Goal: Information Seeking & Learning: Learn about a topic

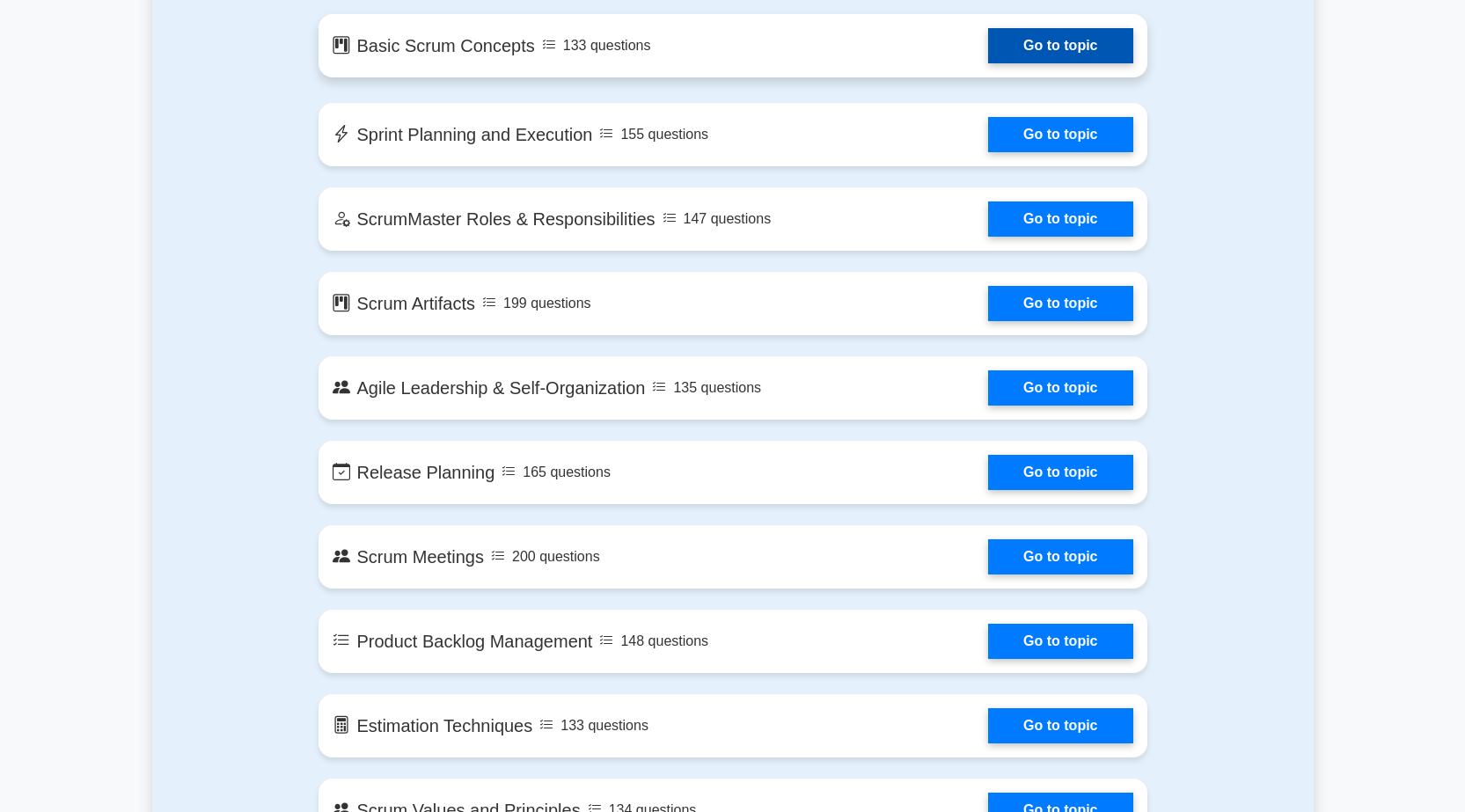
scroll to position [1056, 0]
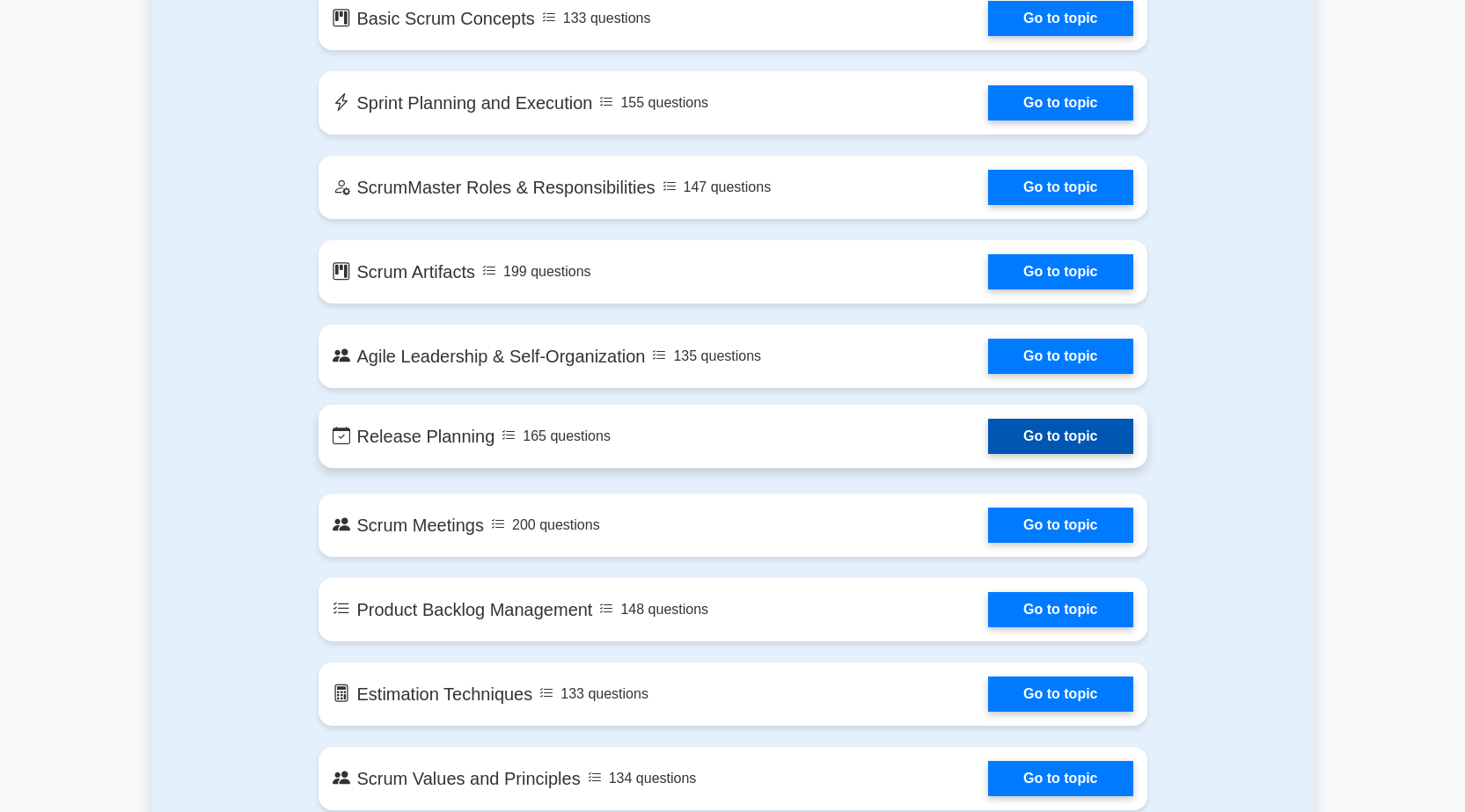
click at [1064, 447] on link "Go to topic" at bounding box center [1060, 436] width 145 height 35
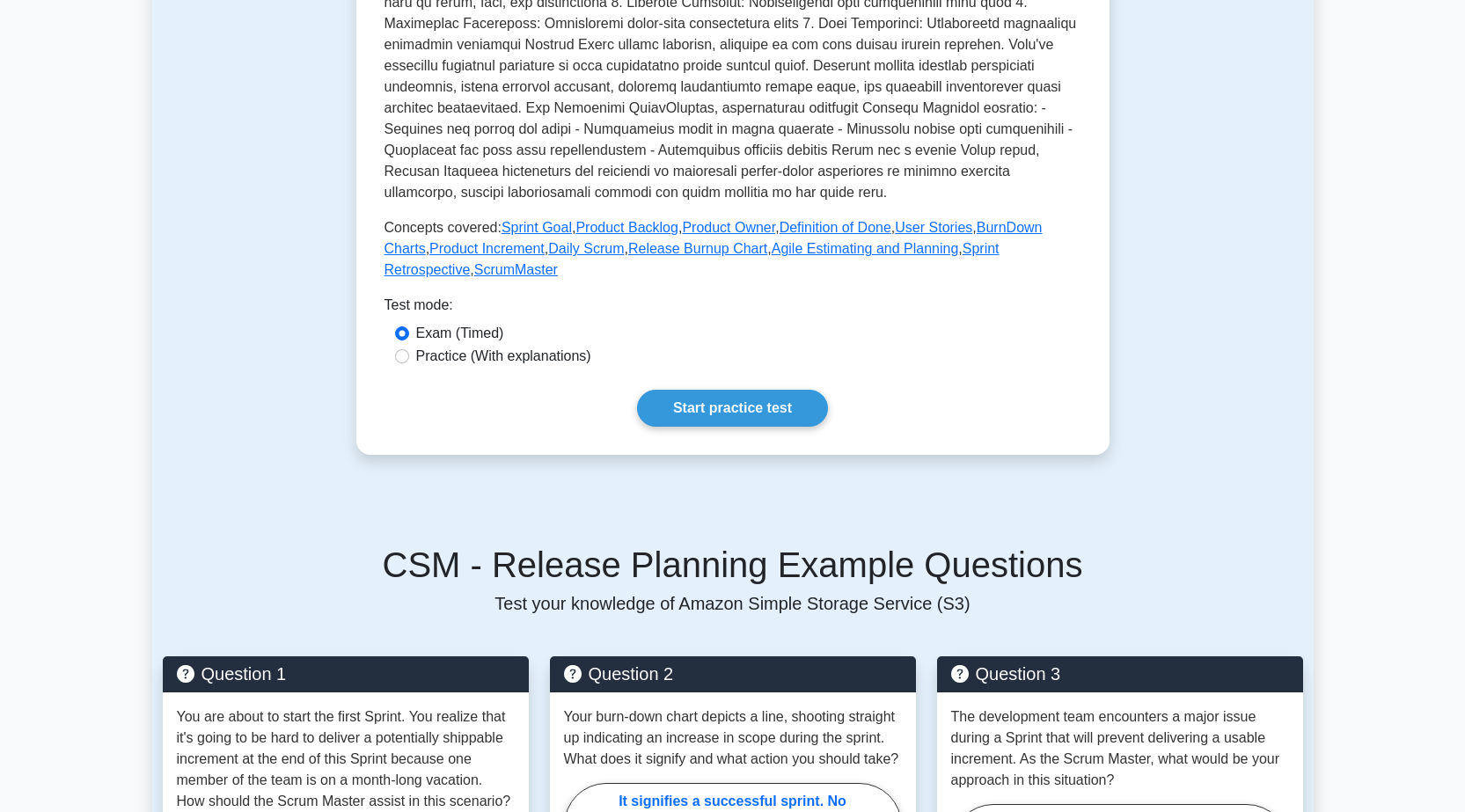
scroll to position [616, 0]
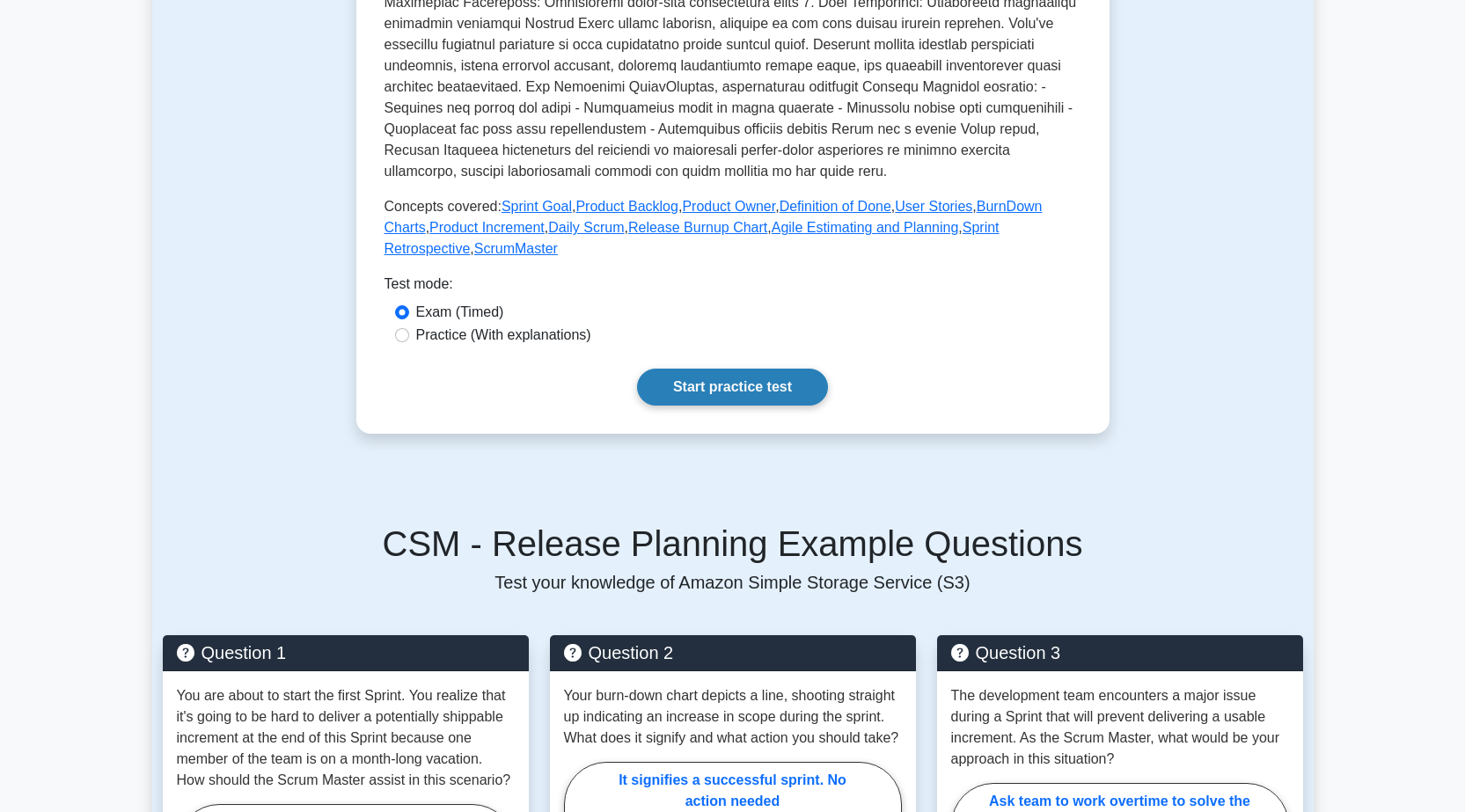
click at [790, 381] on link "Start practice test" at bounding box center [732, 387] width 191 height 37
